Goal: Register for event/course

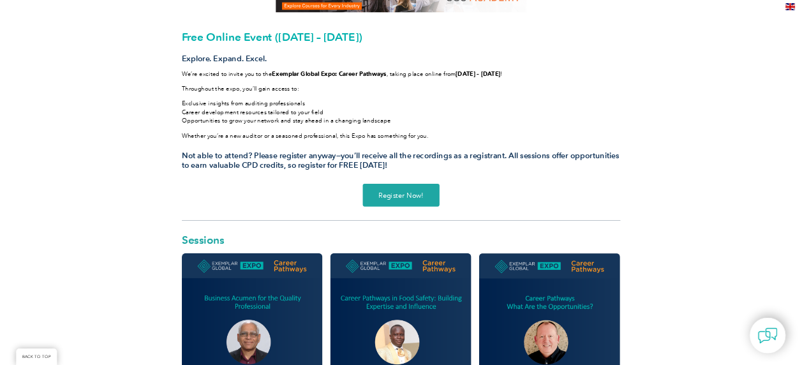
scroll to position [191, 0]
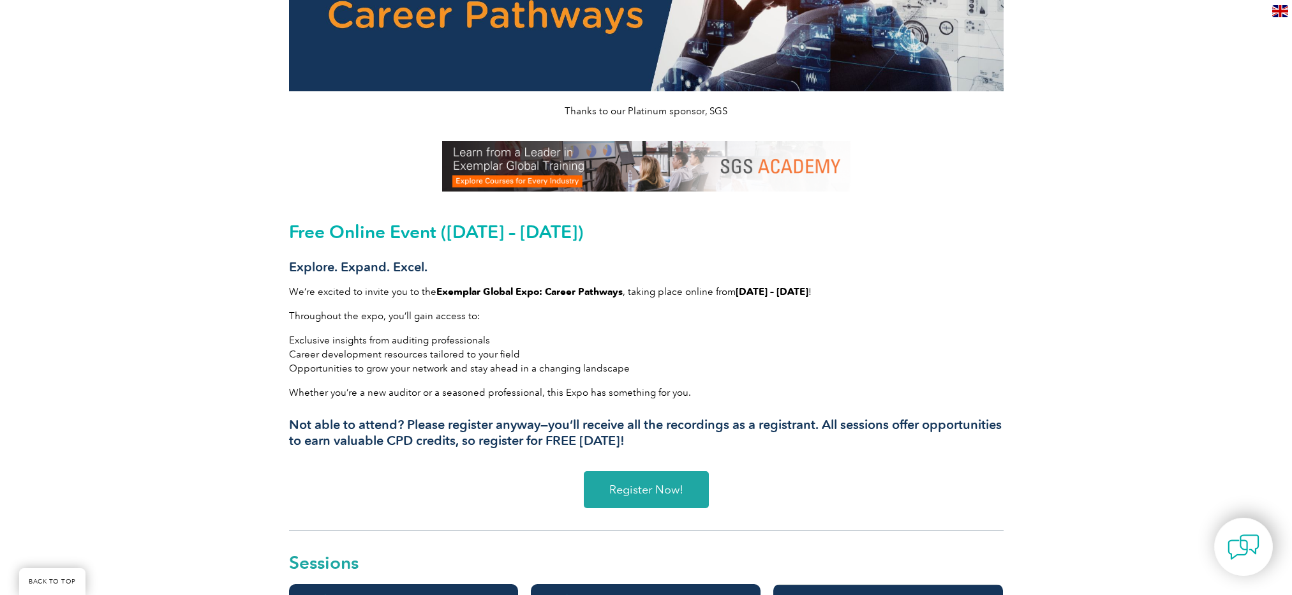
click at [661, 490] on span "Register Now!" at bounding box center [646, 489] width 74 height 11
